Goal: Share content

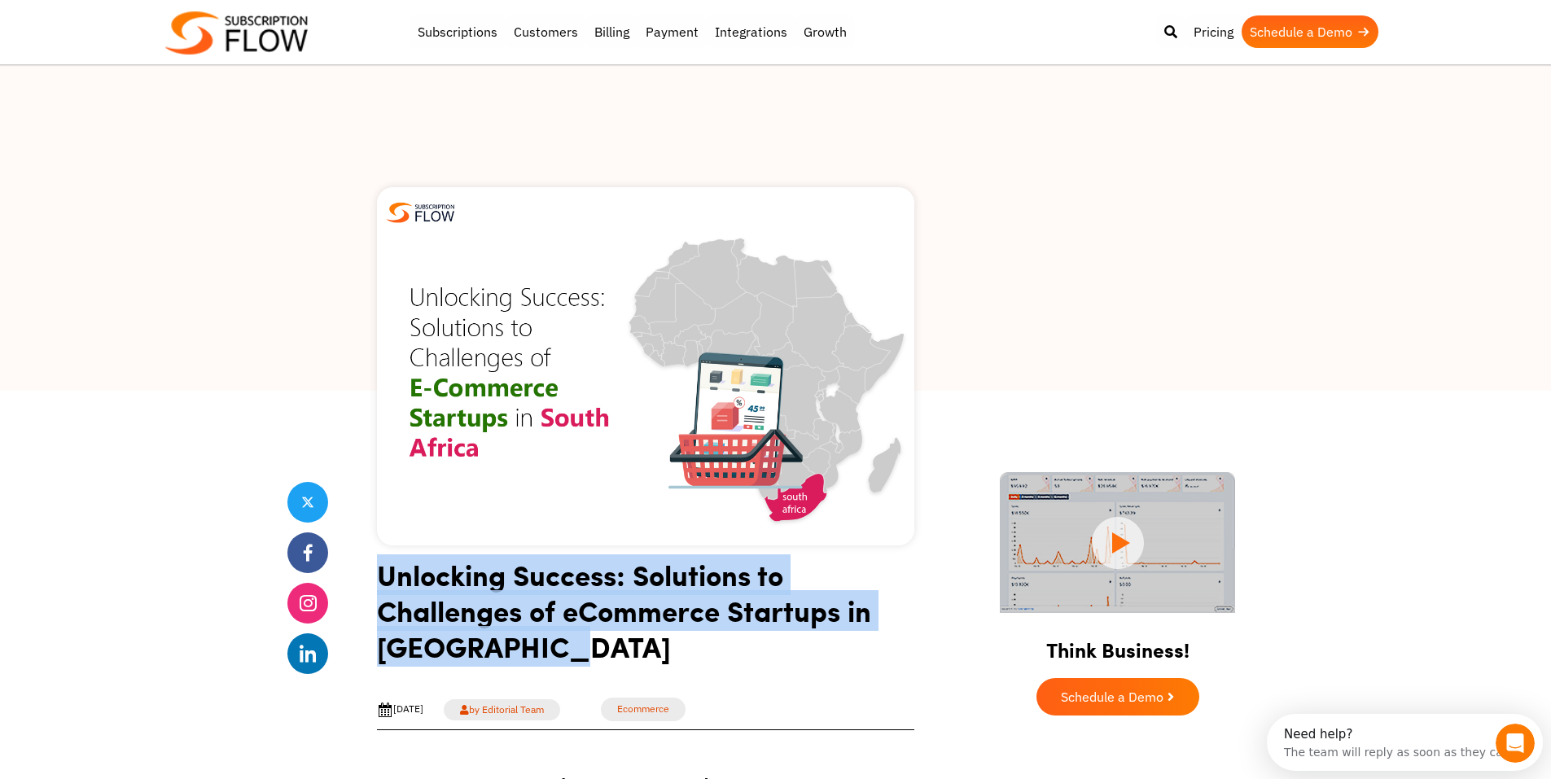
drag, startPoint x: 378, startPoint y: 574, endPoint x: 551, endPoint y: 655, distance: 191.6
click at [551, 655] on h1 "Unlocking Success: Solutions to Challenges of eCommerce Startups in [GEOGRAPHIC…" at bounding box center [645, 617] width 537 height 120
copy h1 "Unlocking Success: Solutions to Challenges of eCommerce Startups in [GEOGRAPHIC…"
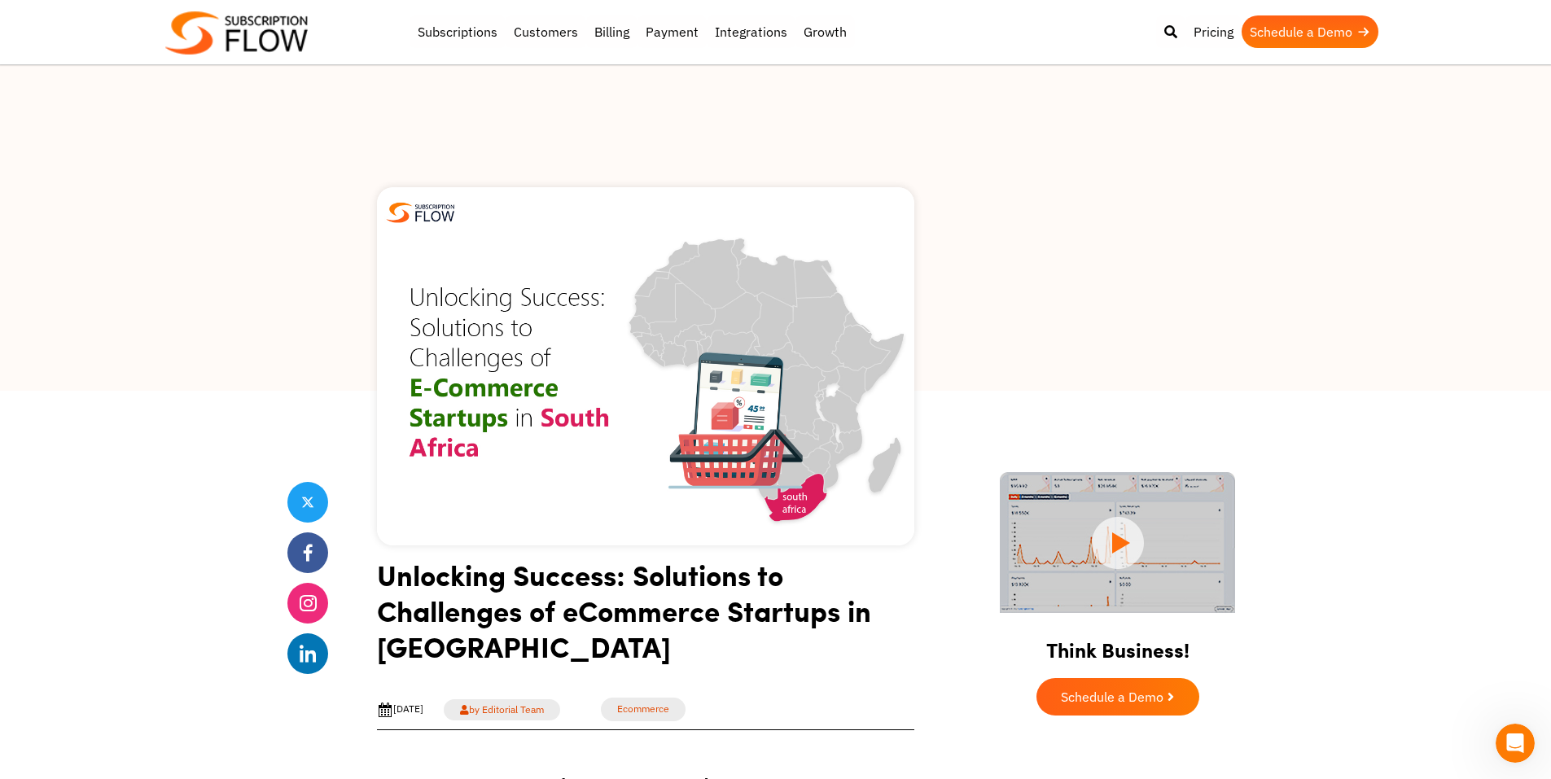
click at [1016, 230] on div at bounding box center [775, 228] width 1551 height 326
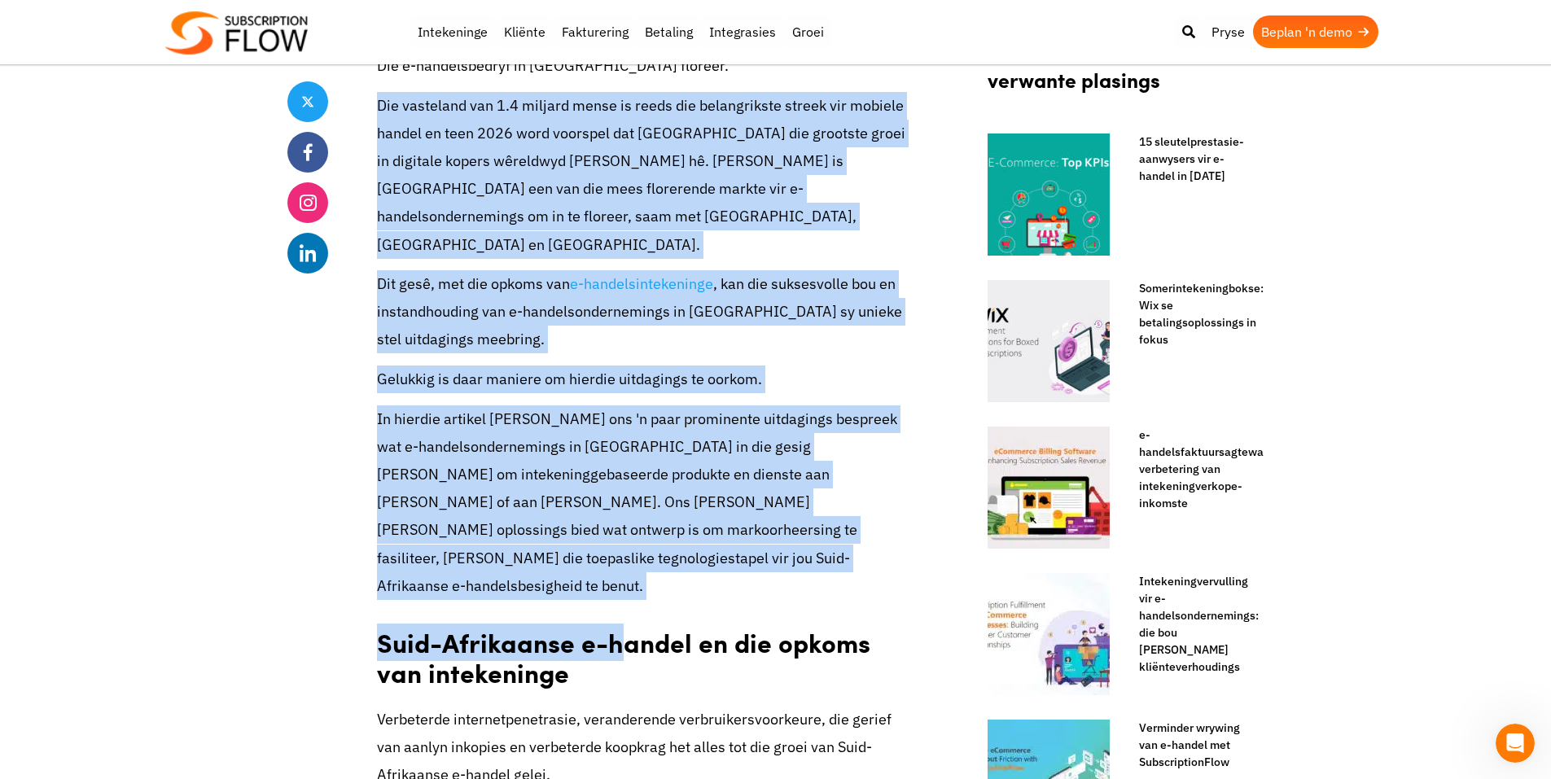
scroll to position [733, 0]
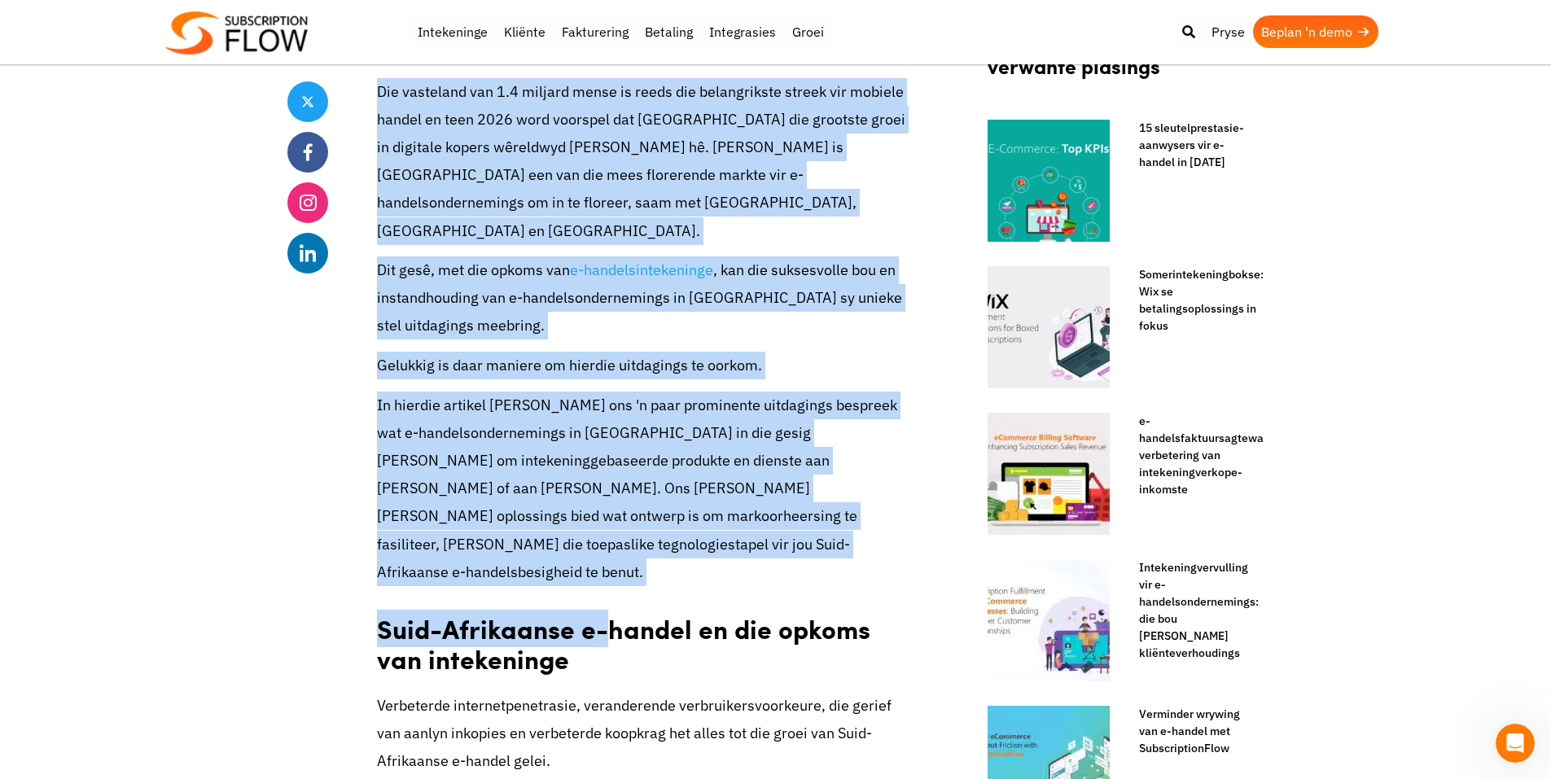
drag, startPoint x: 378, startPoint y: 414, endPoint x: 602, endPoint y: 489, distance: 235.8
drag, startPoint x: 602, startPoint y: 489, endPoint x: 595, endPoint y: 478, distance: 12.4
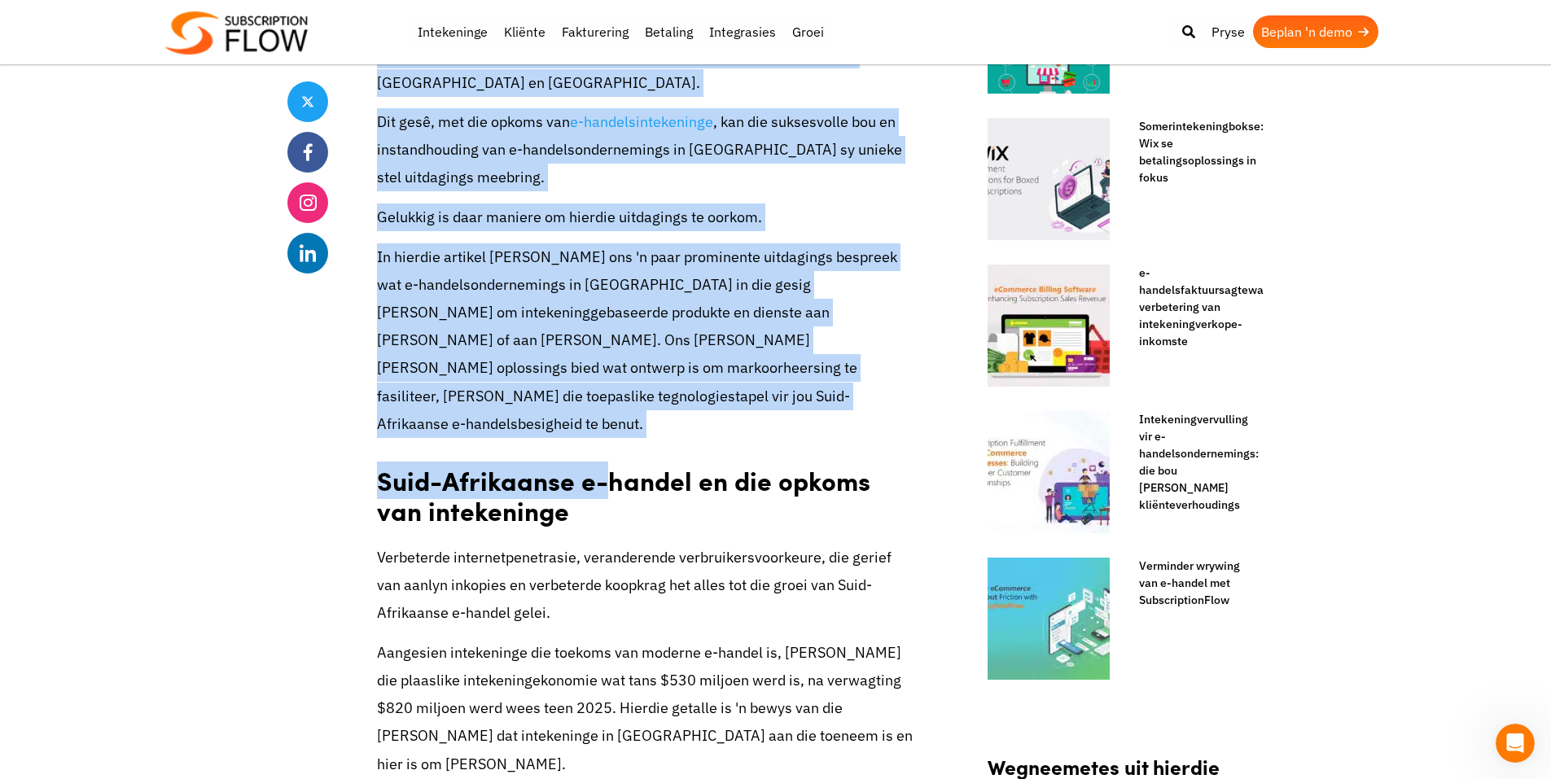
scroll to position [896, 0]
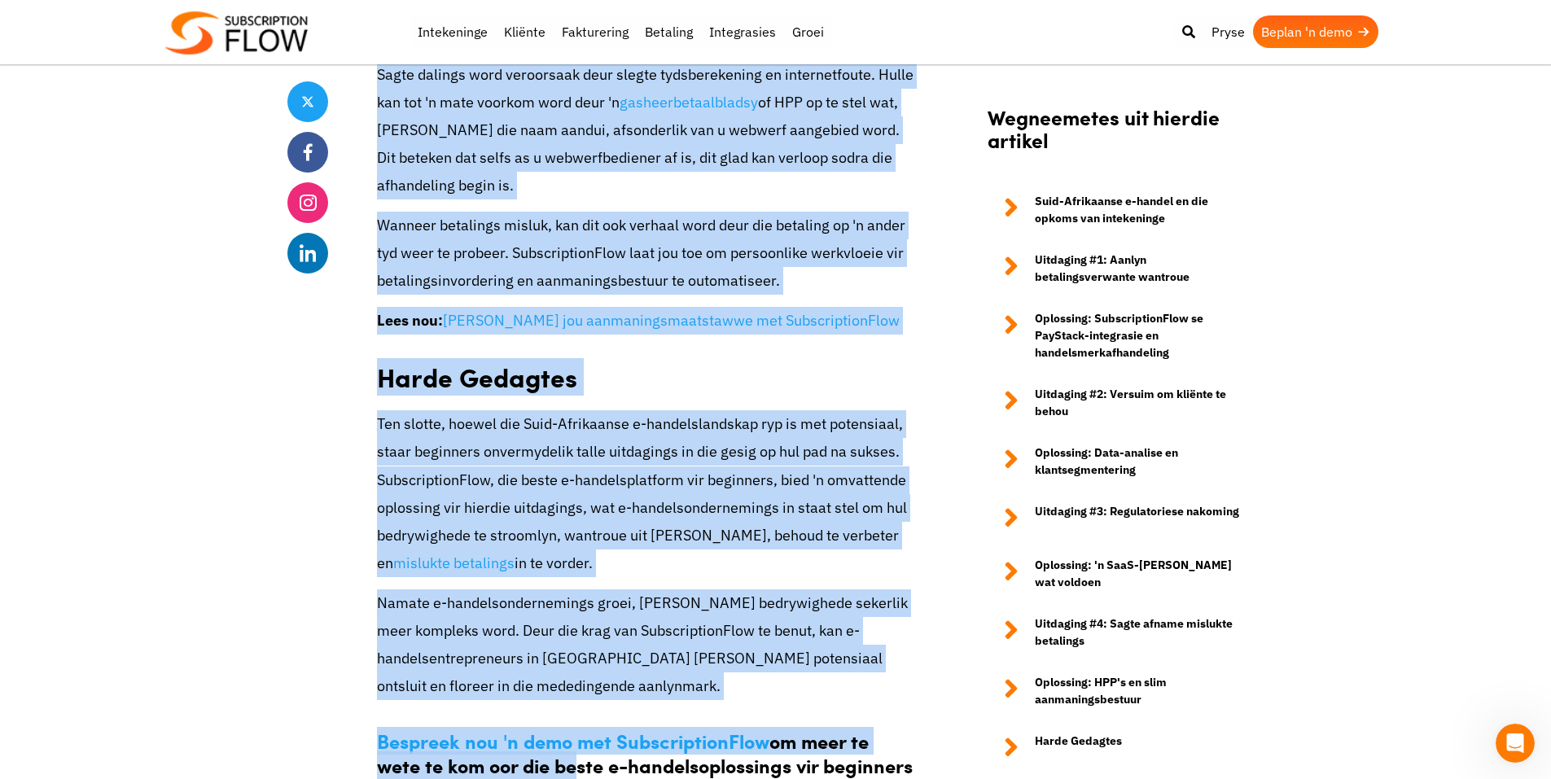
scroll to position [5211, 0]
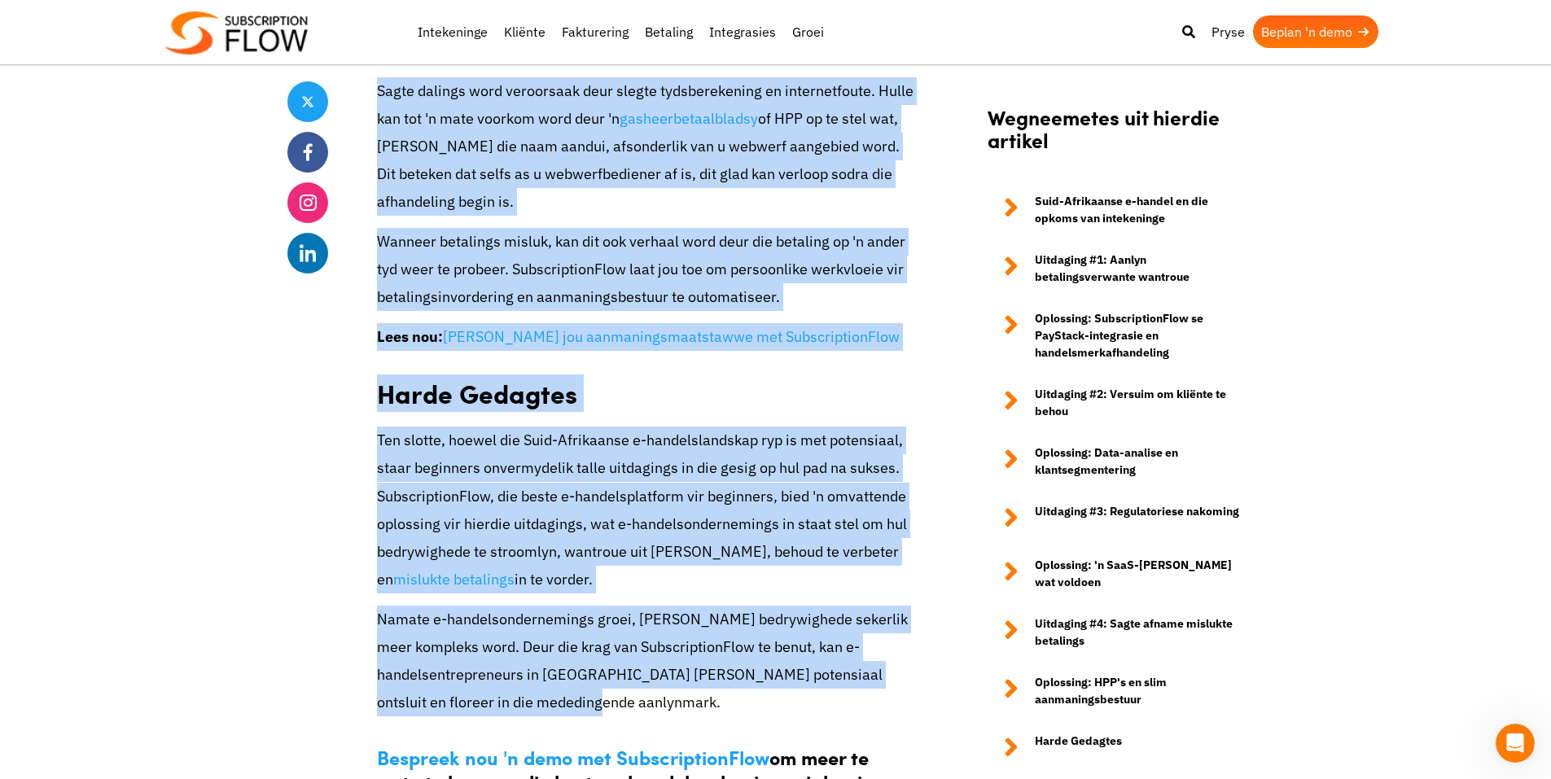
drag, startPoint x: 367, startPoint y: 351, endPoint x: 580, endPoint y: 331, distance: 213.4
copy div "Uitdaging #1: Aanlyn betalingsverwante wantroue Een van die belangrikste uitdag…"
